Goal: Task Accomplishment & Management: Manage account settings

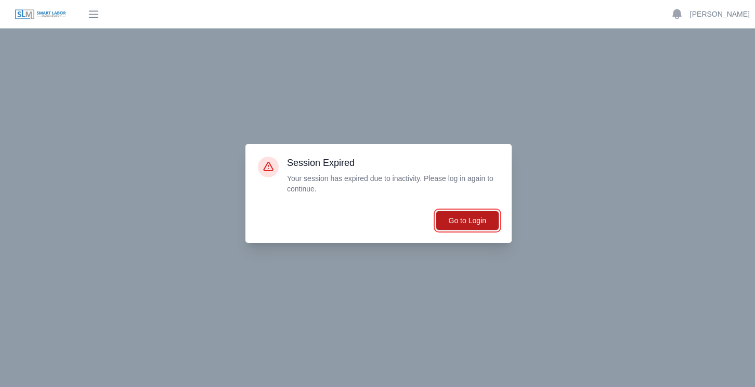
click at [463, 223] on button "Go to Login" at bounding box center [467, 221] width 63 height 20
